Goal: Transaction & Acquisition: Download file/media

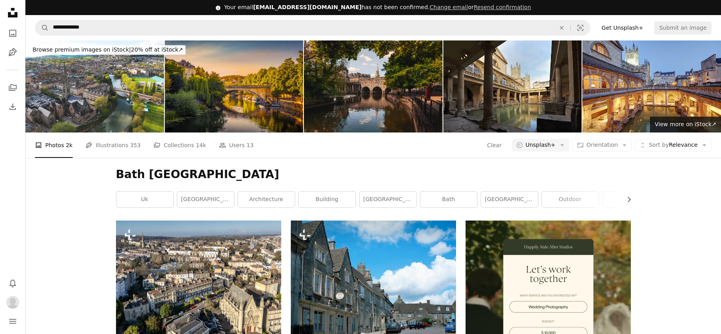
scroll to position [172, 0]
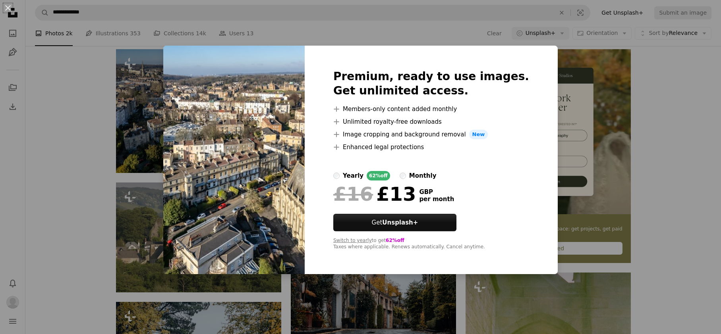
click at [650, 110] on div "An X shape Premium, ready to use images. Get unlimited access. A plus sign Memb…" at bounding box center [360, 167] width 721 height 334
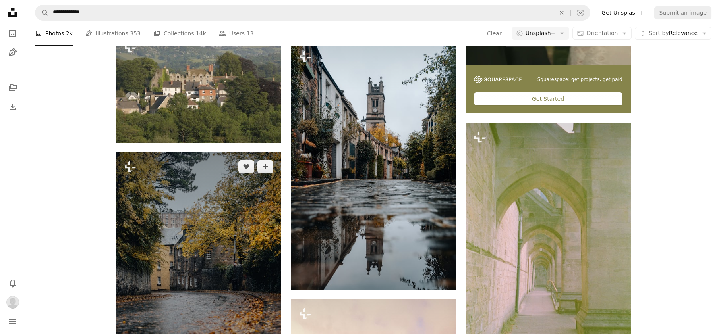
scroll to position [318, 0]
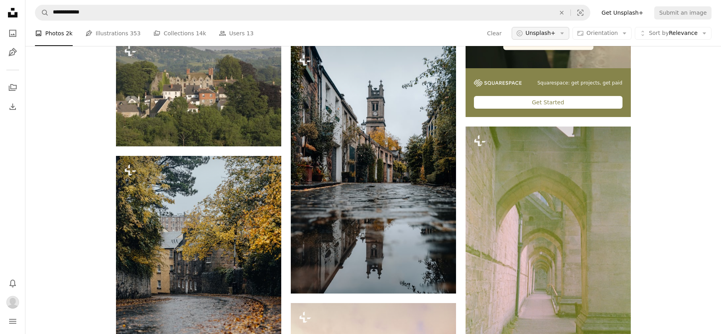
click at [555, 34] on span "Unsplash+" at bounding box center [540, 33] width 30 height 8
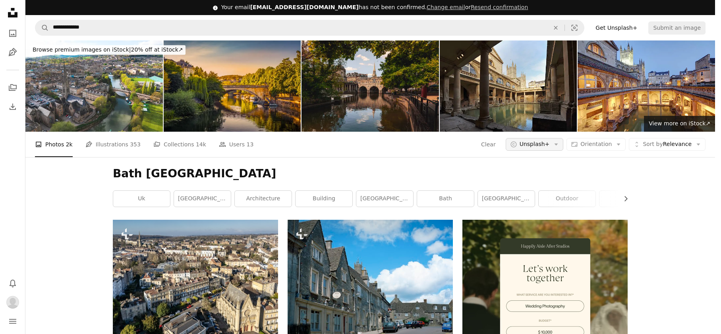
scroll to position [0, 0]
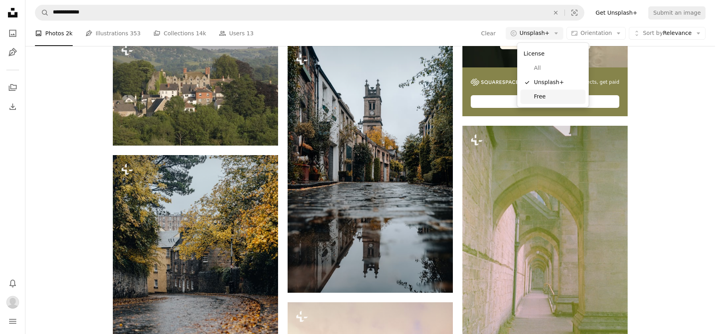
click at [542, 94] on span "Free" at bounding box center [558, 97] width 48 height 8
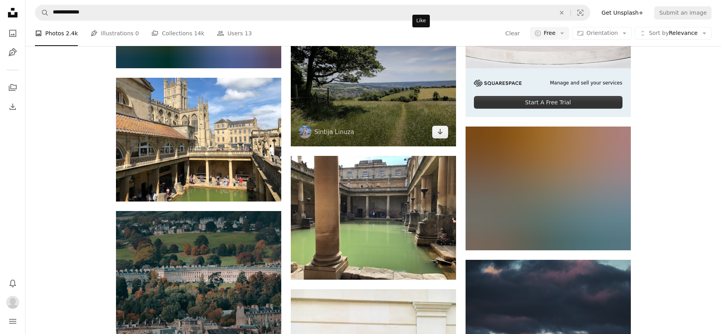
scroll to position [159, 0]
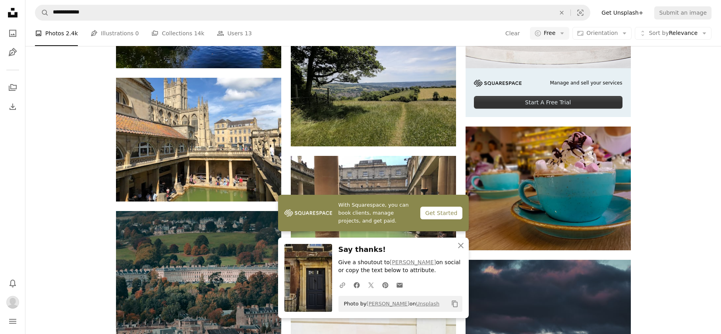
scroll to position [1150, 0]
